Goal: Information Seeking & Learning: Learn about a topic

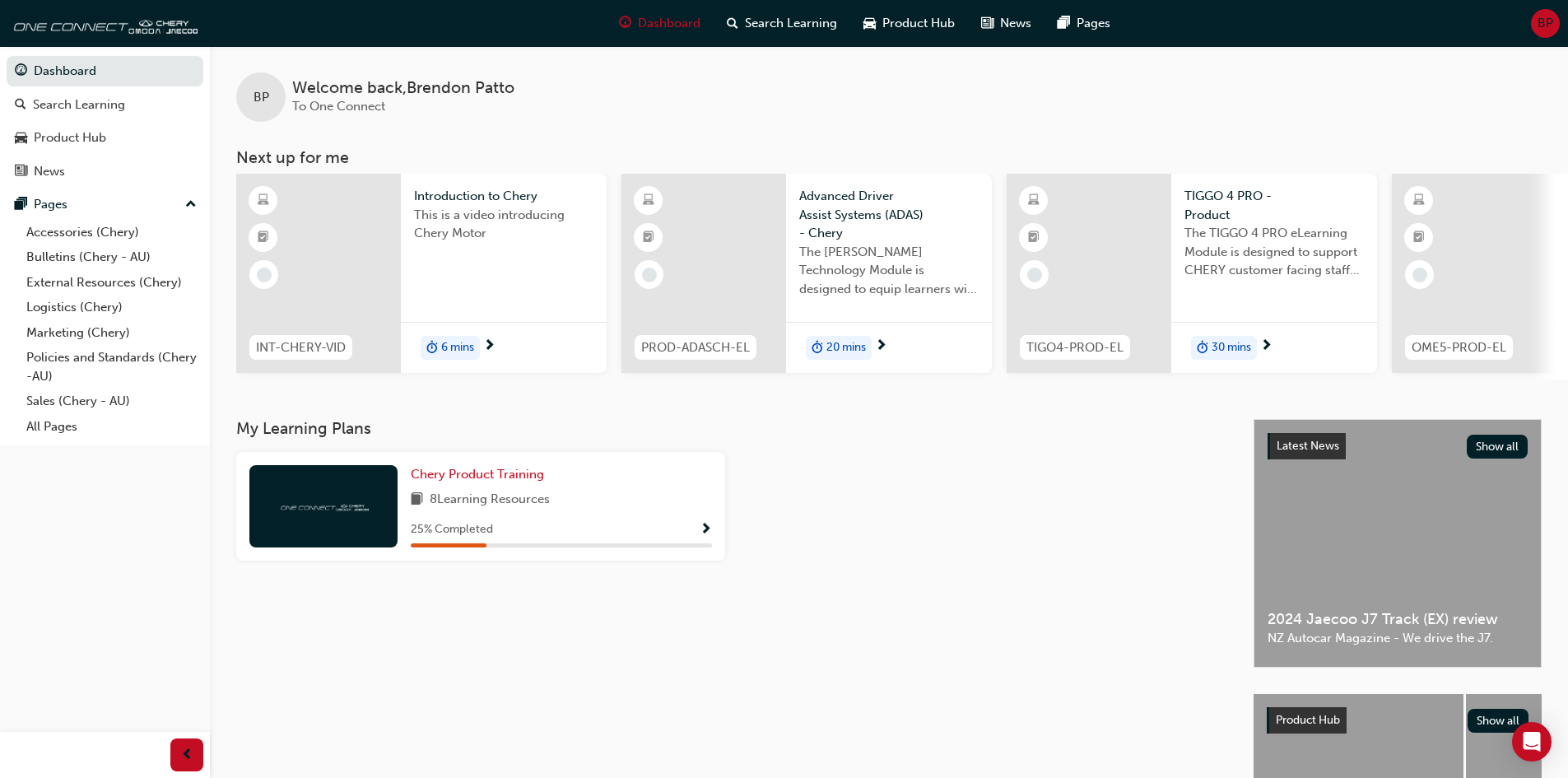
click at [566, 584] on div "My Learning Plans Chery Product Training 8 Learning Resources 25 % Completed" at bounding box center [745, 674] width 1017 height 510
click at [634, 547] on div "25 % Completed" at bounding box center [561, 533] width 302 height 28
click at [712, 533] on div "Chery Product Training 8 Learning Resources 25 % Completed" at bounding box center [481, 506] width 489 height 109
click at [710, 533] on span "Show Progress" at bounding box center [705, 530] width 13 height 15
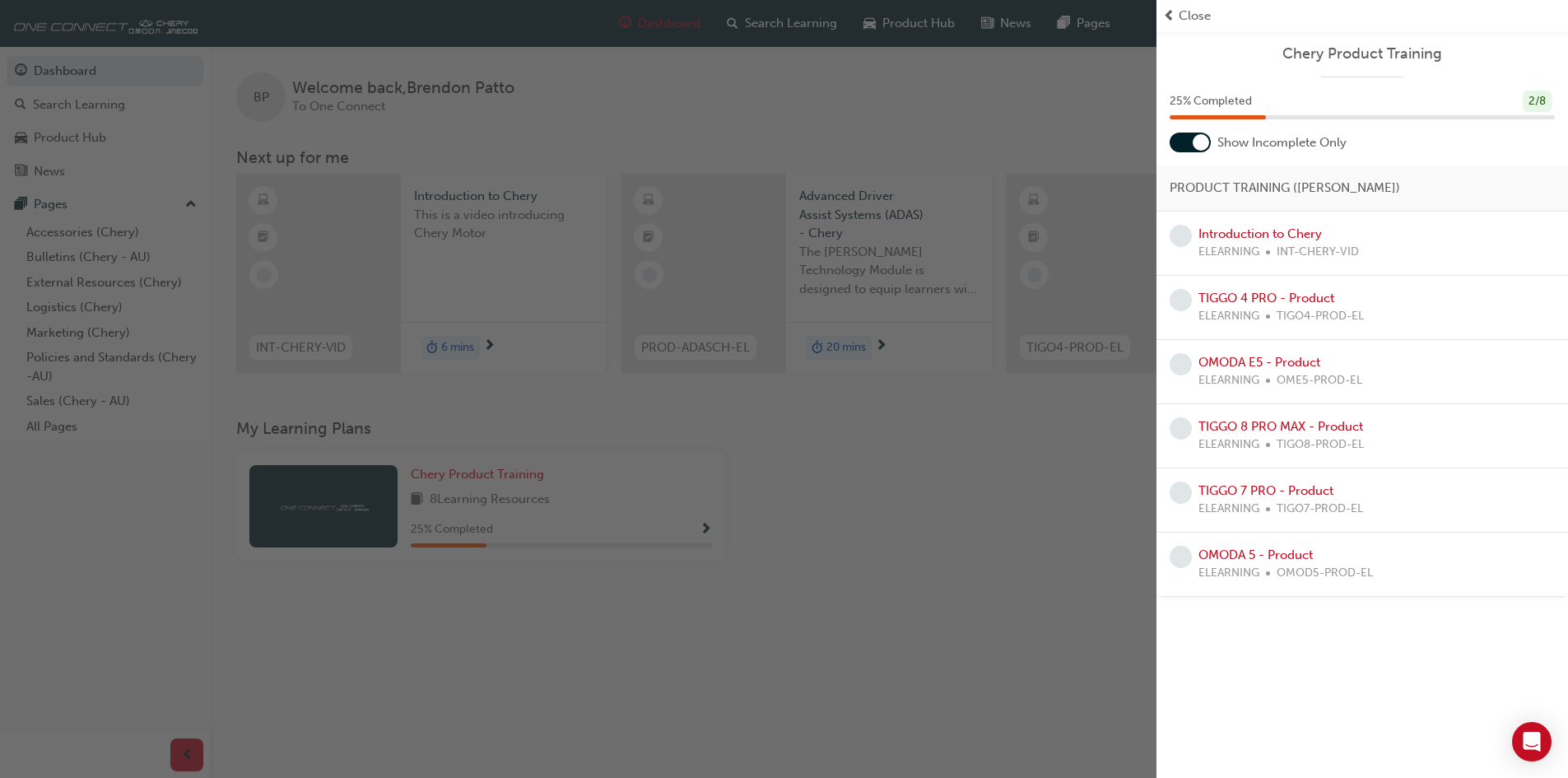
click at [1085, 605] on div "button" at bounding box center [578, 389] width 1157 height 778
